Goal: Transaction & Acquisition: Purchase product/service

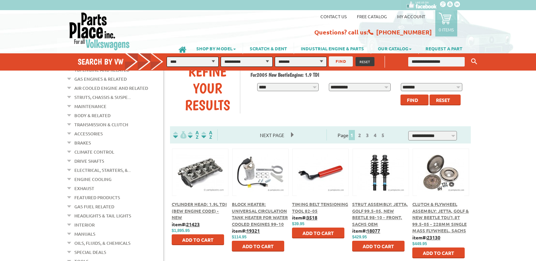
scroll to position [34, 0]
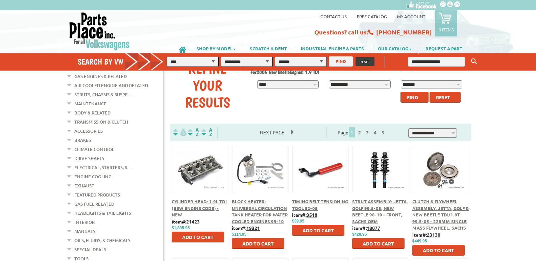
click at [88, 163] on link "Electrical, Starters, &..." at bounding box center [102, 167] width 56 height 9
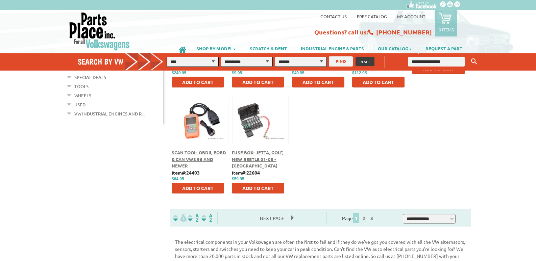
scroll to position [371, 0]
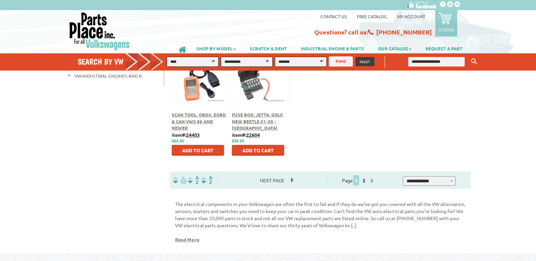
click at [367, 183] on link "2" at bounding box center [364, 180] width 6 height 6
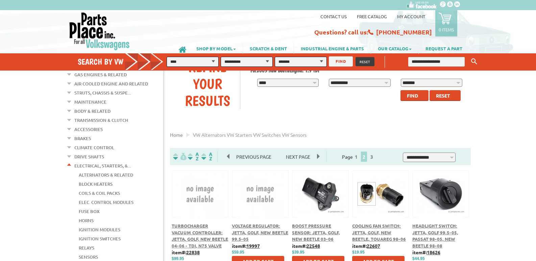
scroll to position [135, 0]
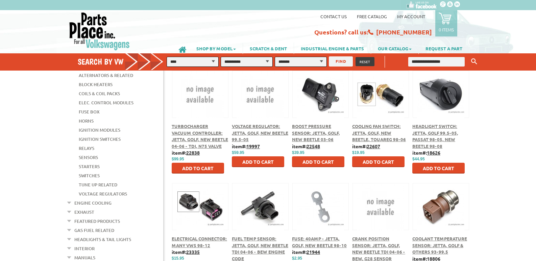
click at [318, 103] on img at bounding box center [319, 94] width 47 height 47
click at [308, 138] on span "Boost Pressure Sensor: Jetta, Golf, New Beetle 03-06" at bounding box center [316, 132] width 48 height 19
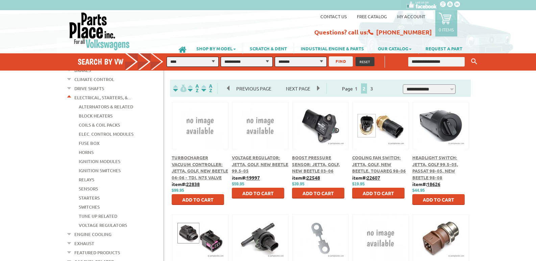
scroll to position [101, 0]
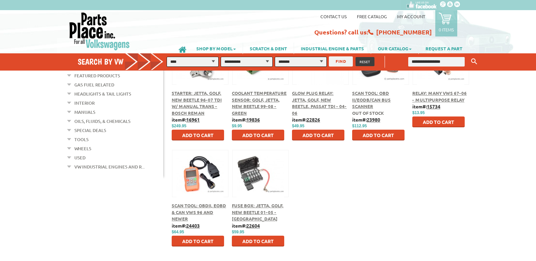
scroll to position [302, 0]
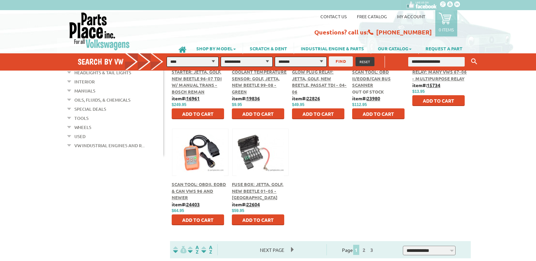
click at [210, 156] on button at bounding box center [200, 151] width 44 height 11
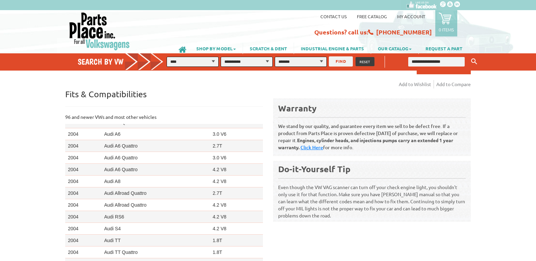
scroll to position [2364, 0]
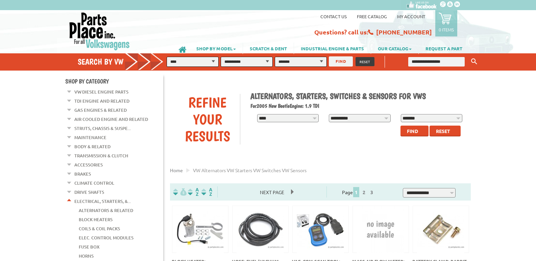
click at [434, 61] on input "text" at bounding box center [436, 61] width 56 height 9
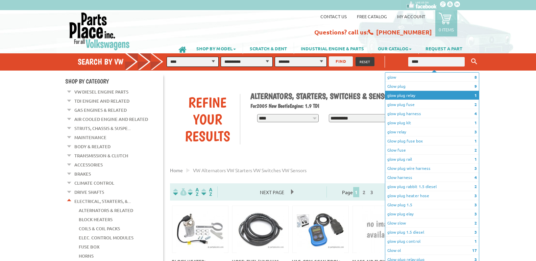
click at [410, 93] on li "1 glow plug relay" at bounding box center [432, 95] width 94 height 9
type input "**********"
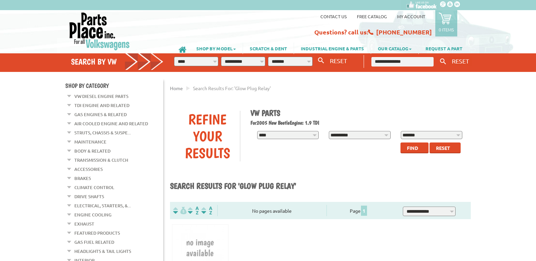
click at [415, 59] on input "**********" at bounding box center [402, 61] width 62 height 9
type input "*********"
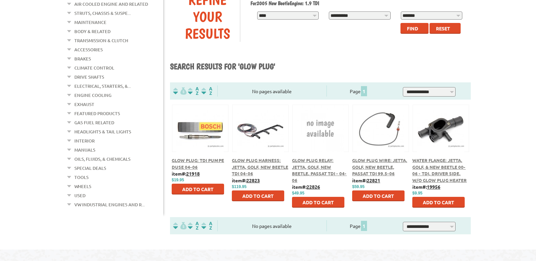
scroll to position [135, 0]
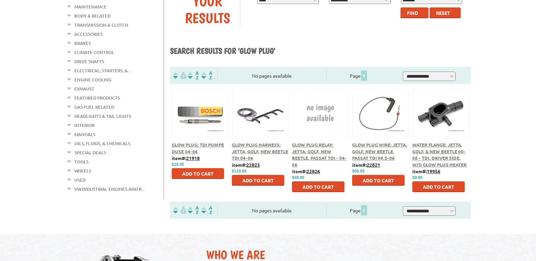
click at [190, 146] on span "Glow Plug: TDI Pumpe Duse 04-06" at bounding box center [198, 148] width 52 height 12
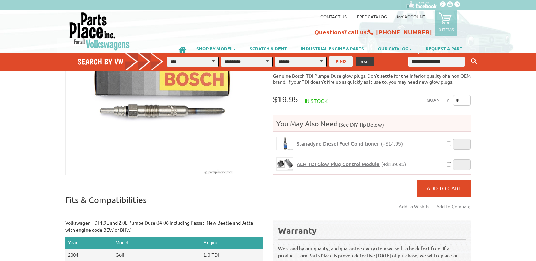
scroll to position [68, 0]
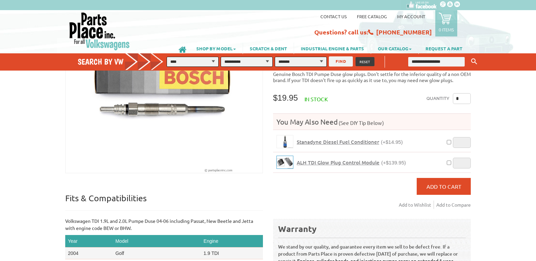
click at [289, 157] on img at bounding box center [285, 162] width 16 height 12
